Goal: Navigation & Orientation: Find specific page/section

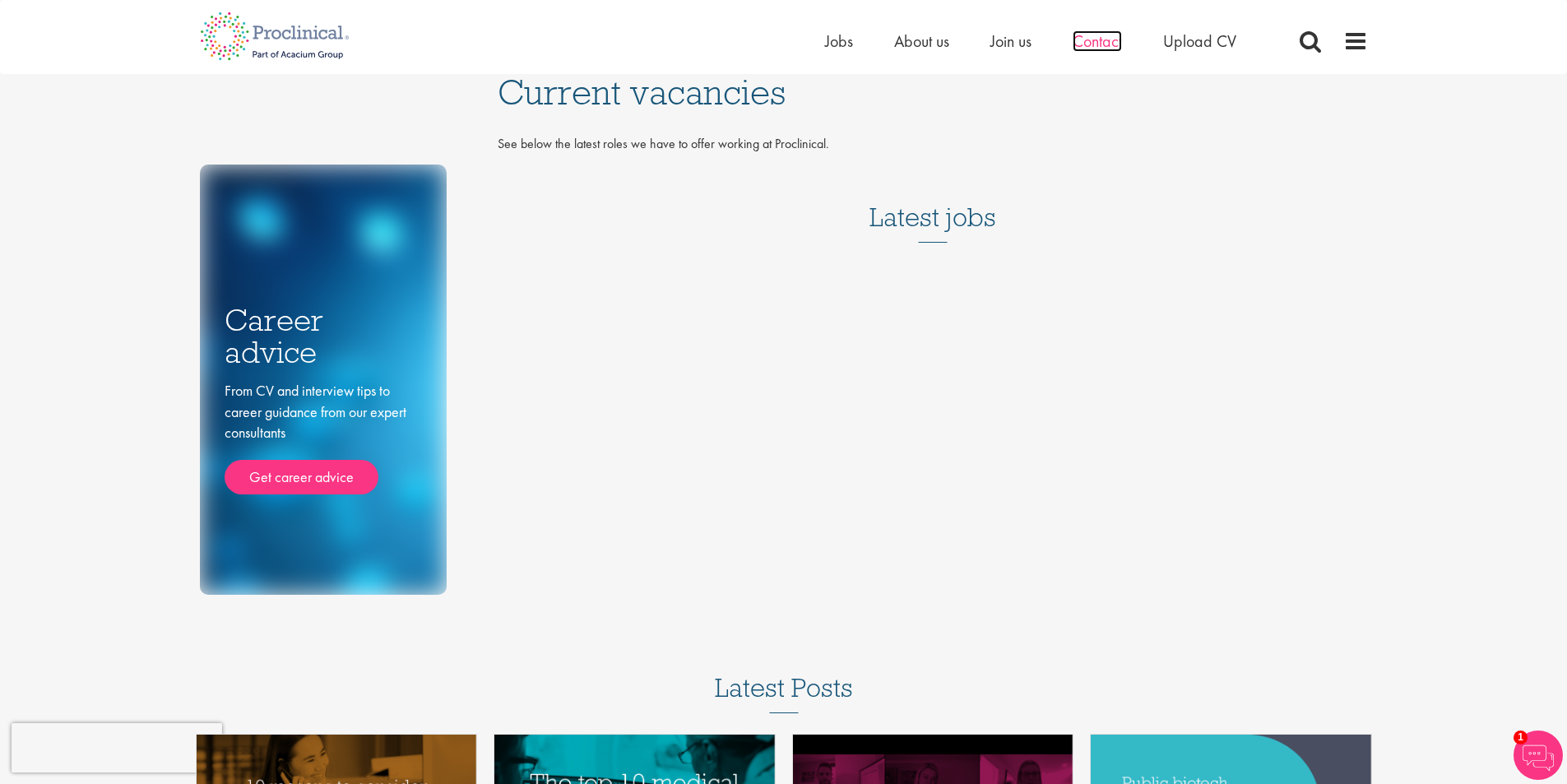
click at [1108, 42] on span "Contact" at bounding box center [1097, 41] width 49 height 22
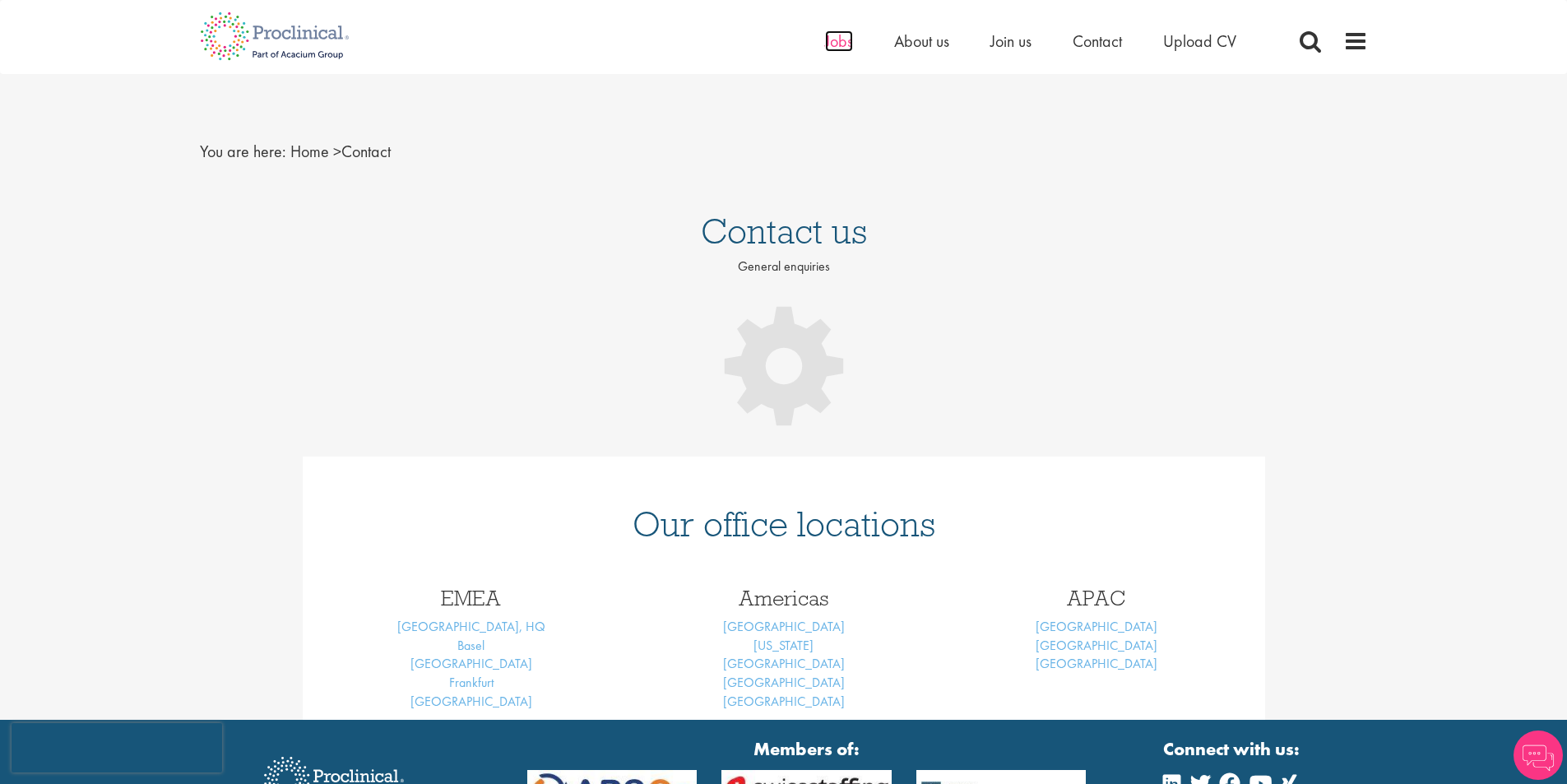
click at [839, 49] on span "Jobs" at bounding box center [839, 41] width 28 height 22
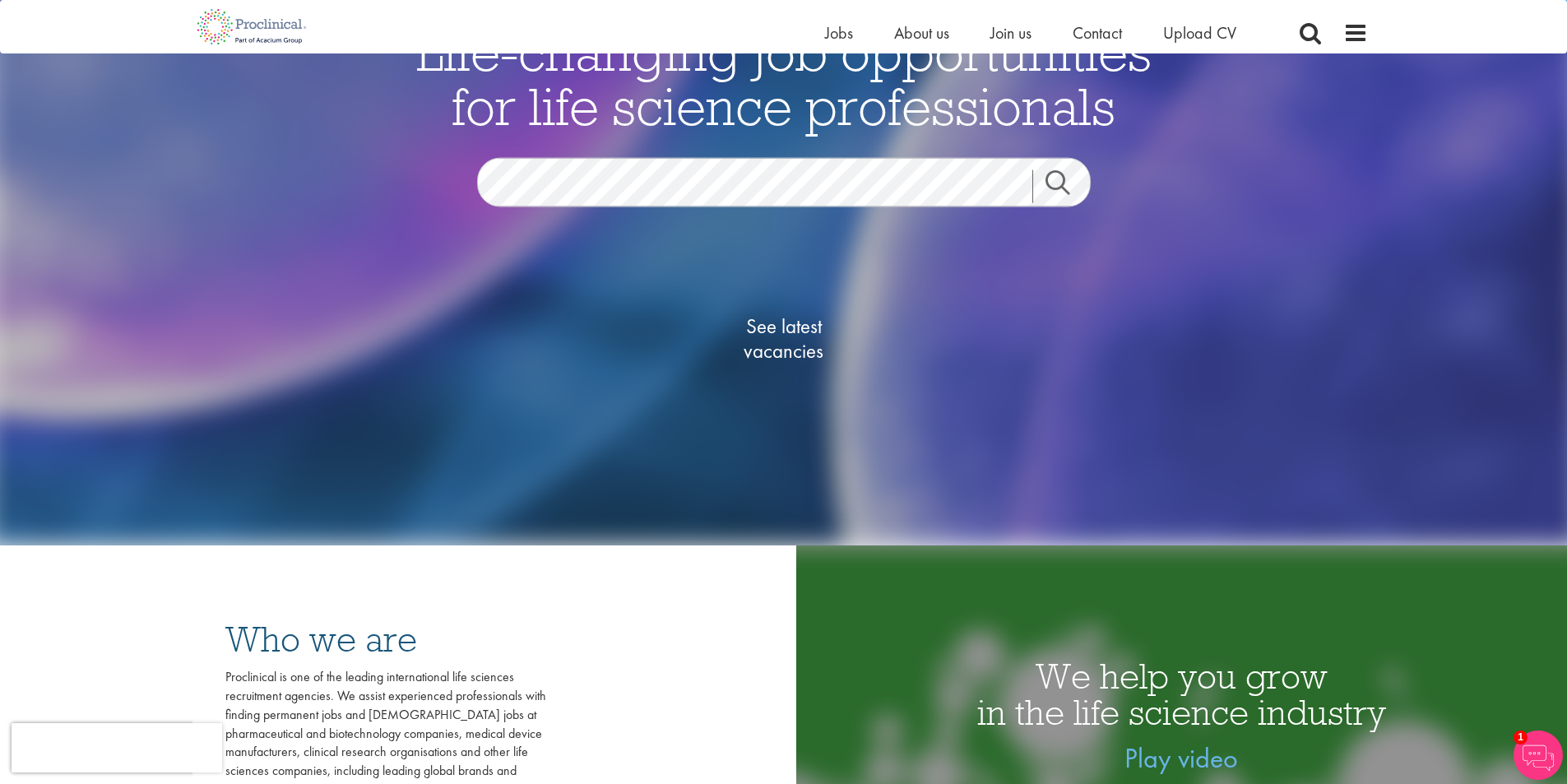
scroll to position [164, 0]
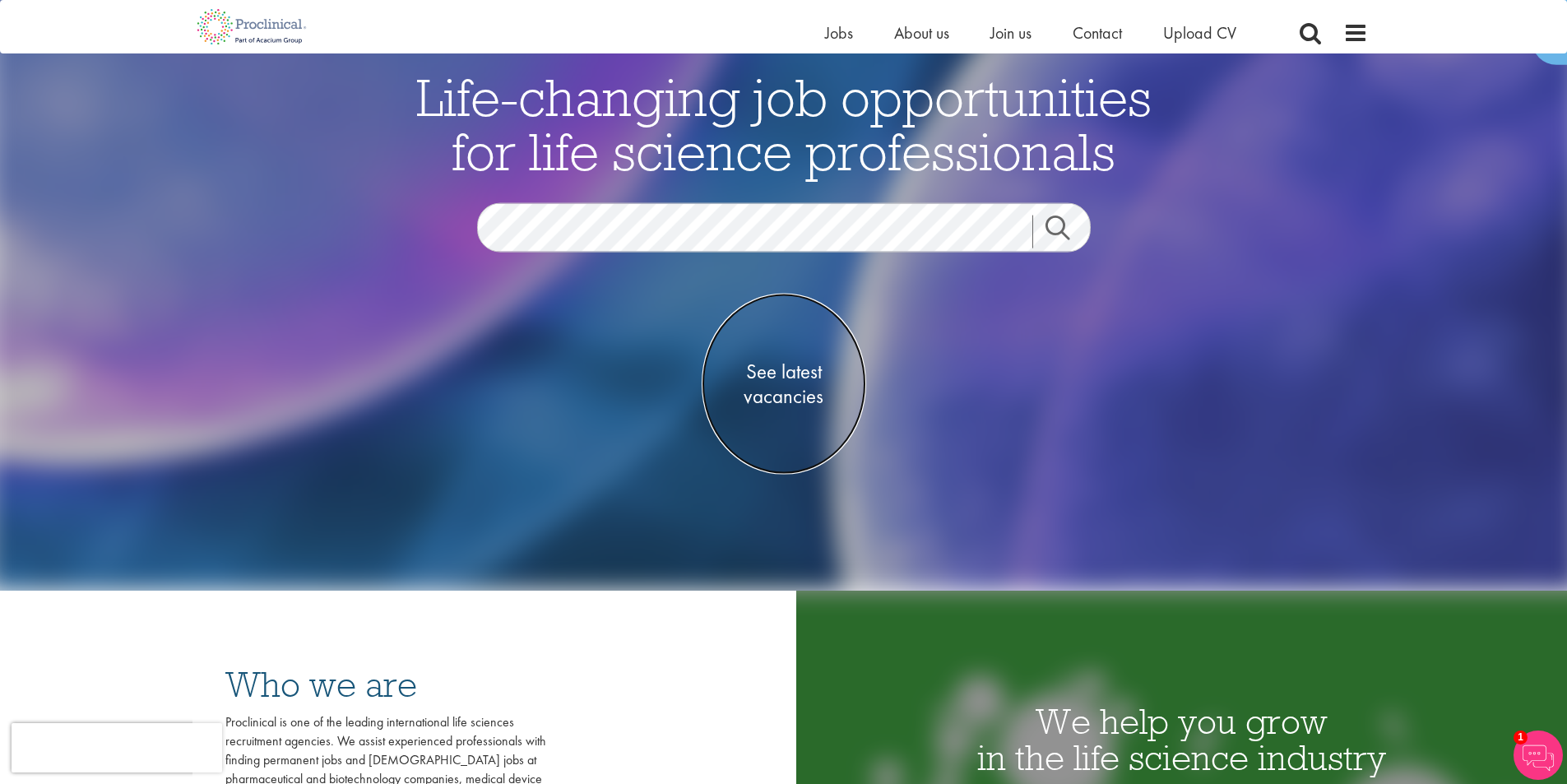
click at [798, 378] on span "See latest vacancies" at bounding box center [784, 383] width 164 height 49
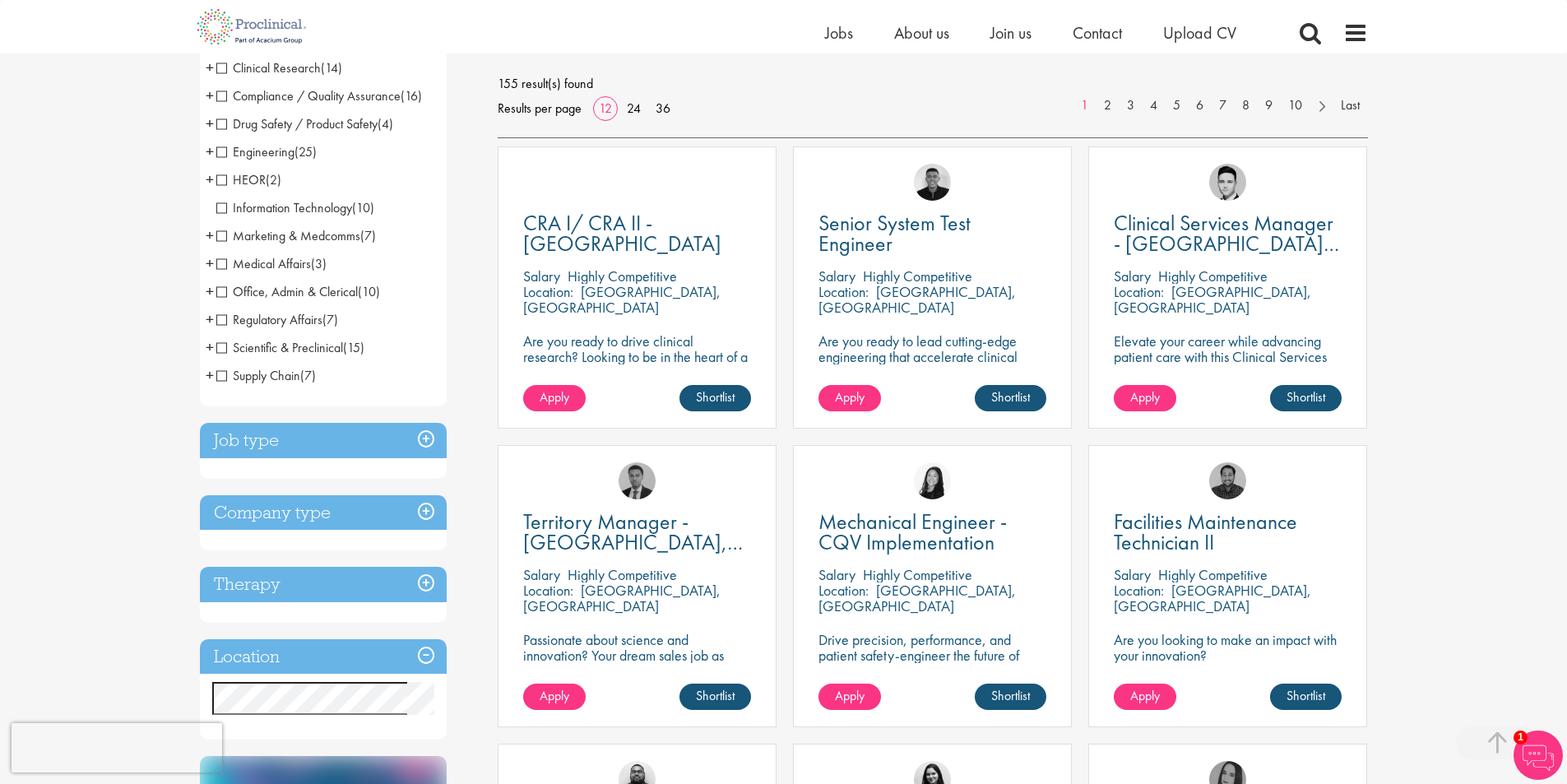
scroll to position [329, 0]
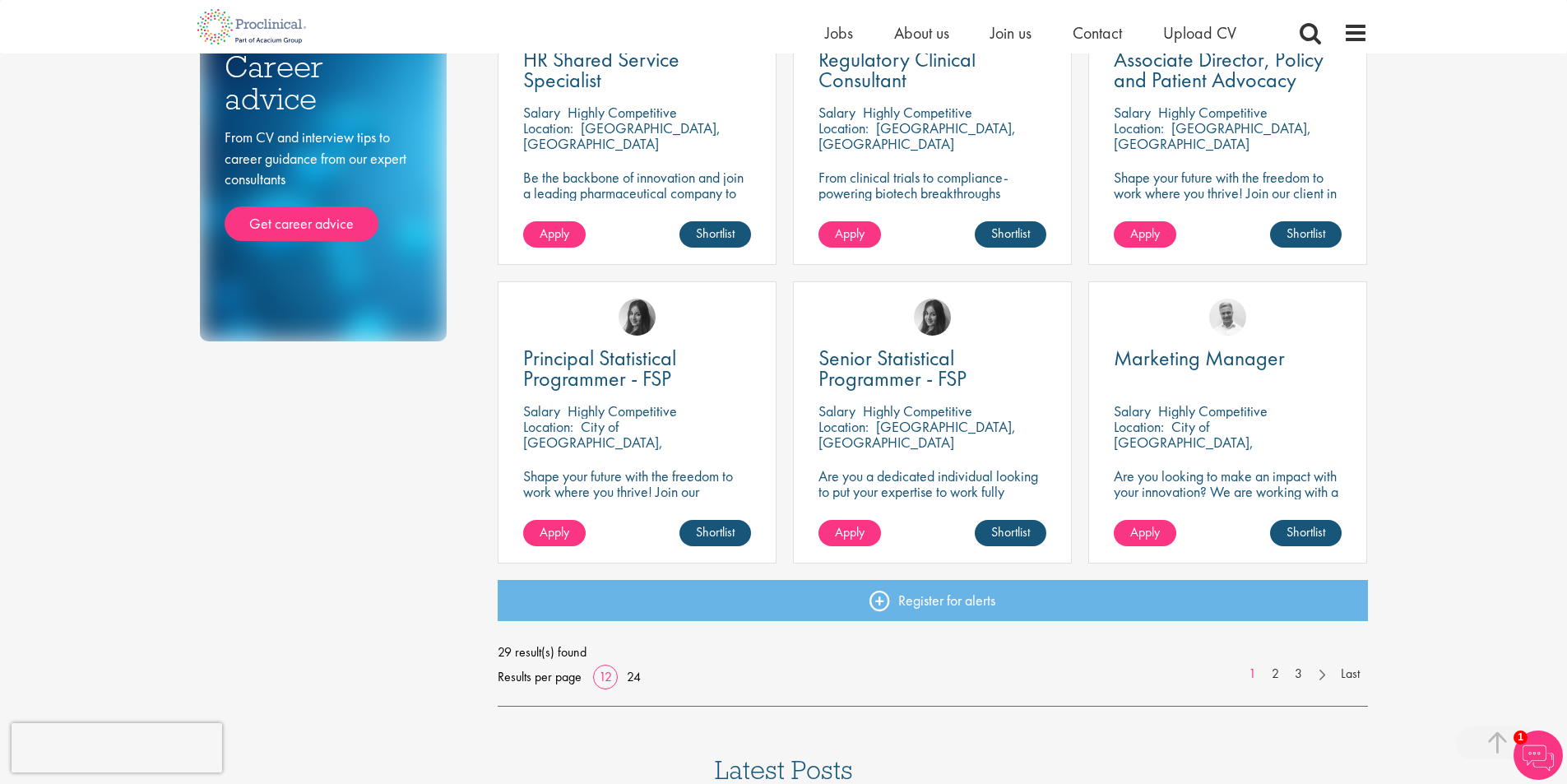
scroll to position [1316, 0]
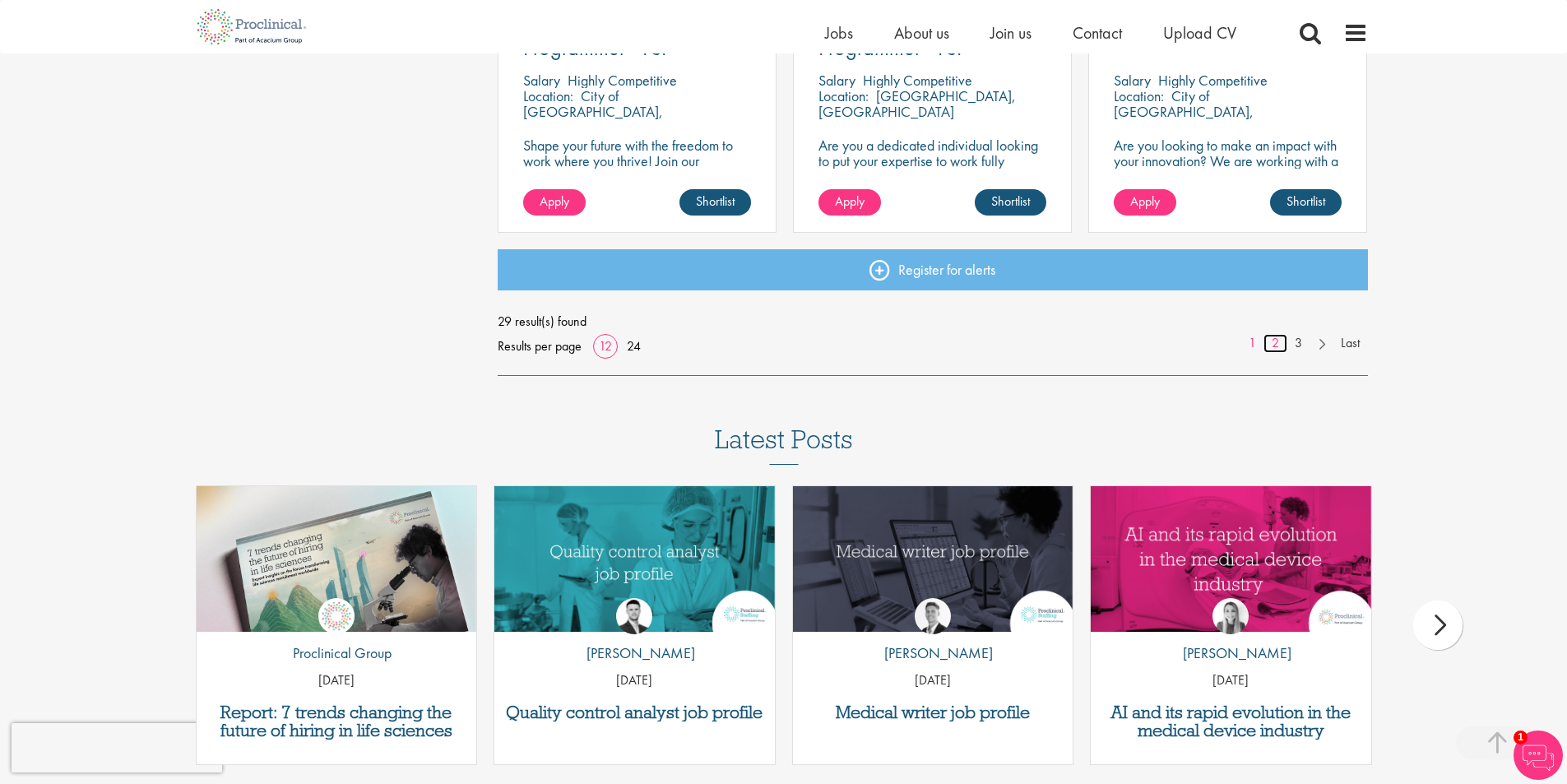
click at [1271, 347] on link "2" at bounding box center [1275, 343] width 24 height 19
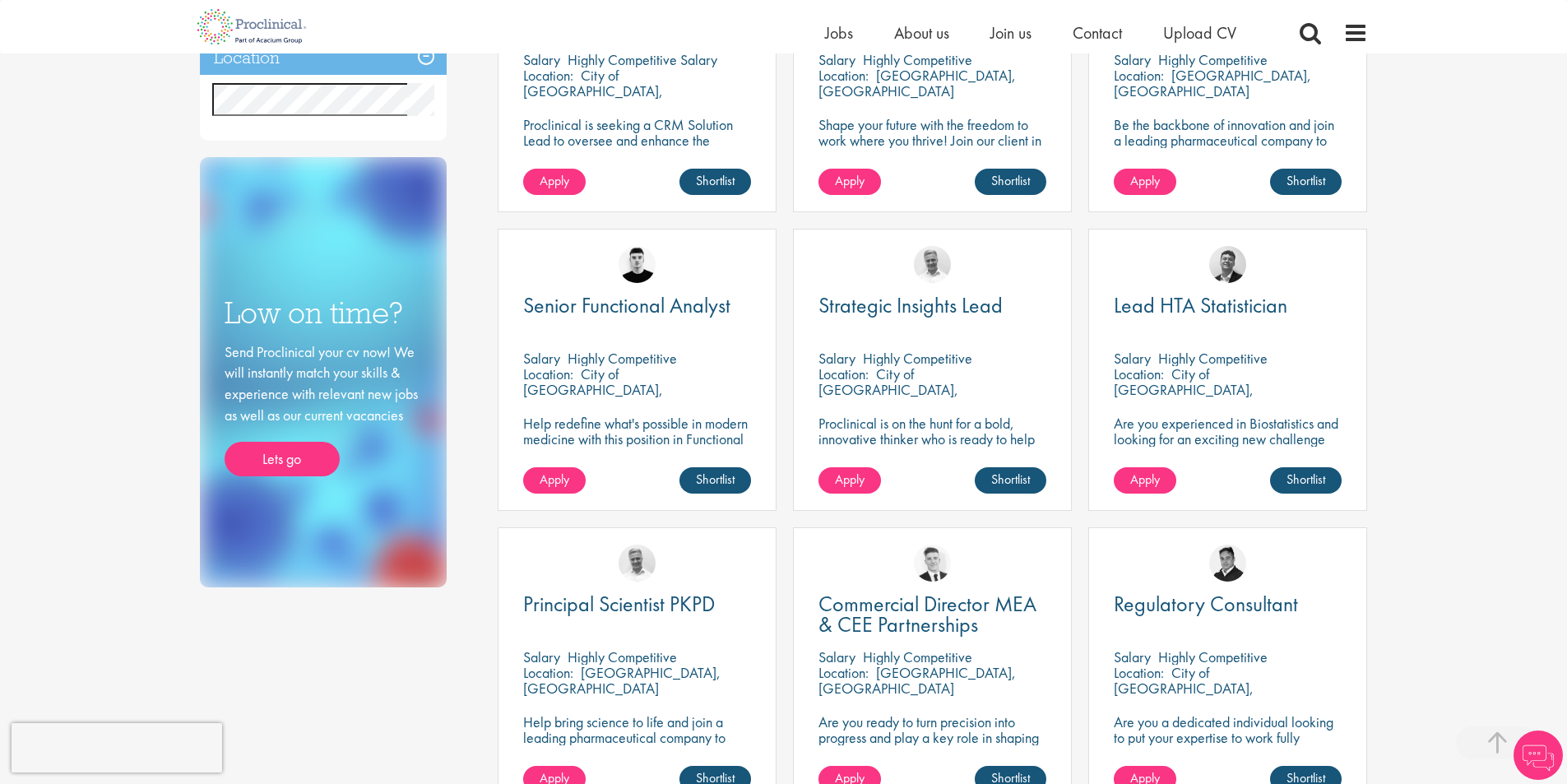
scroll to position [1069, 0]
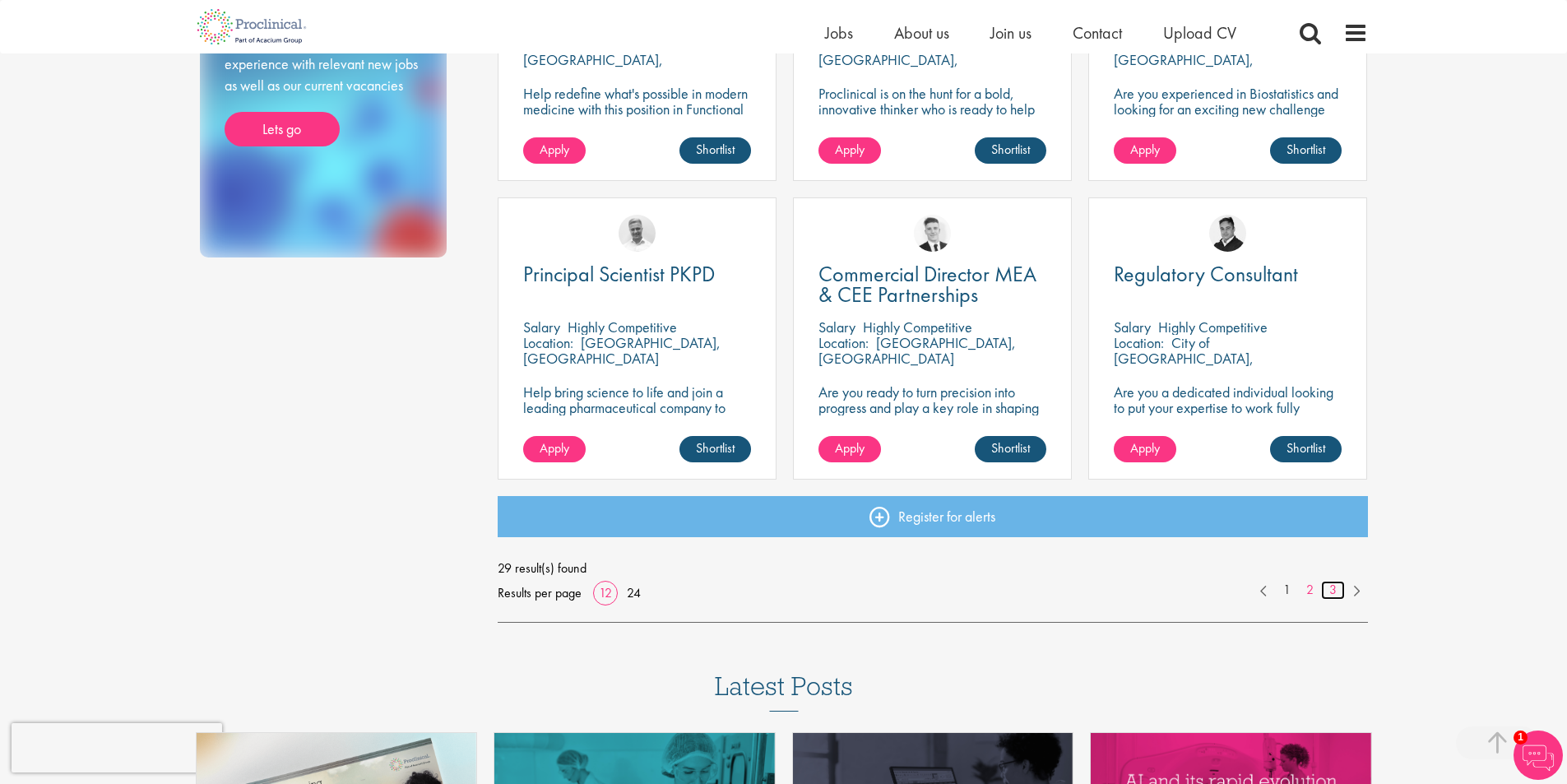
click at [1332, 588] on link "3" at bounding box center [1333, 590] width 24 height 19
